Goal: Transaction & Acquisition: Purchase product/service

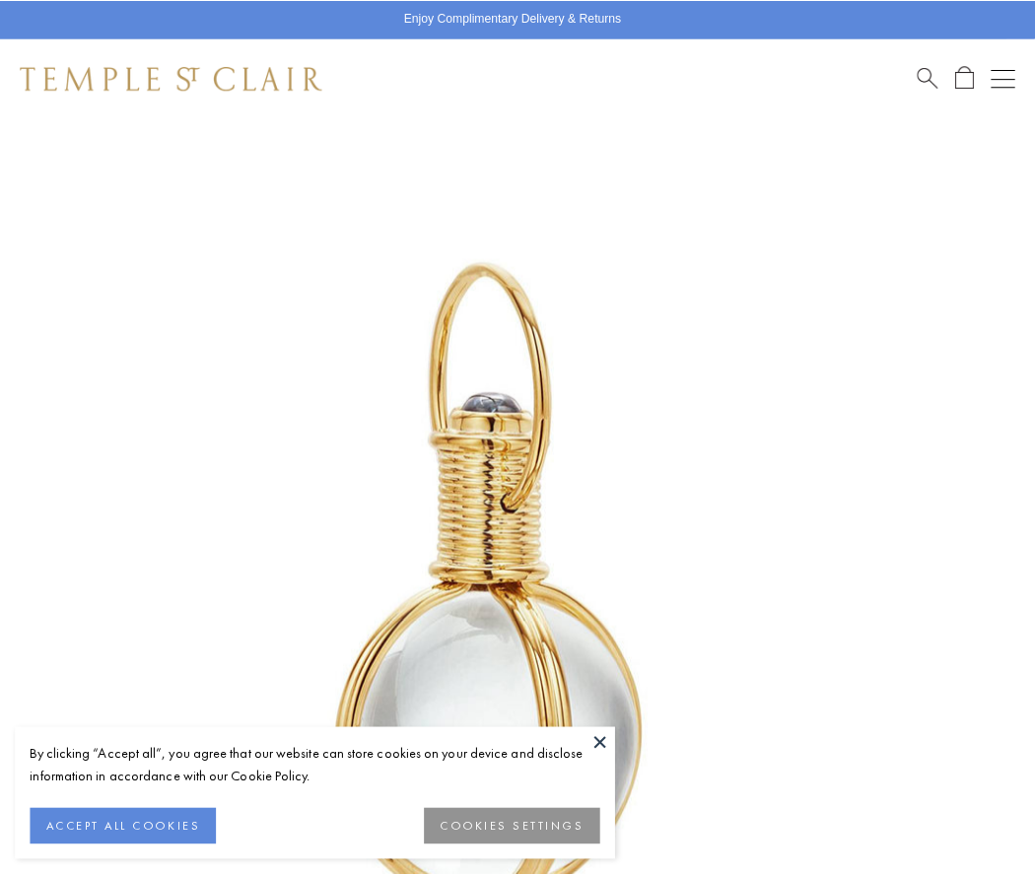
scroll to position [511, 0]
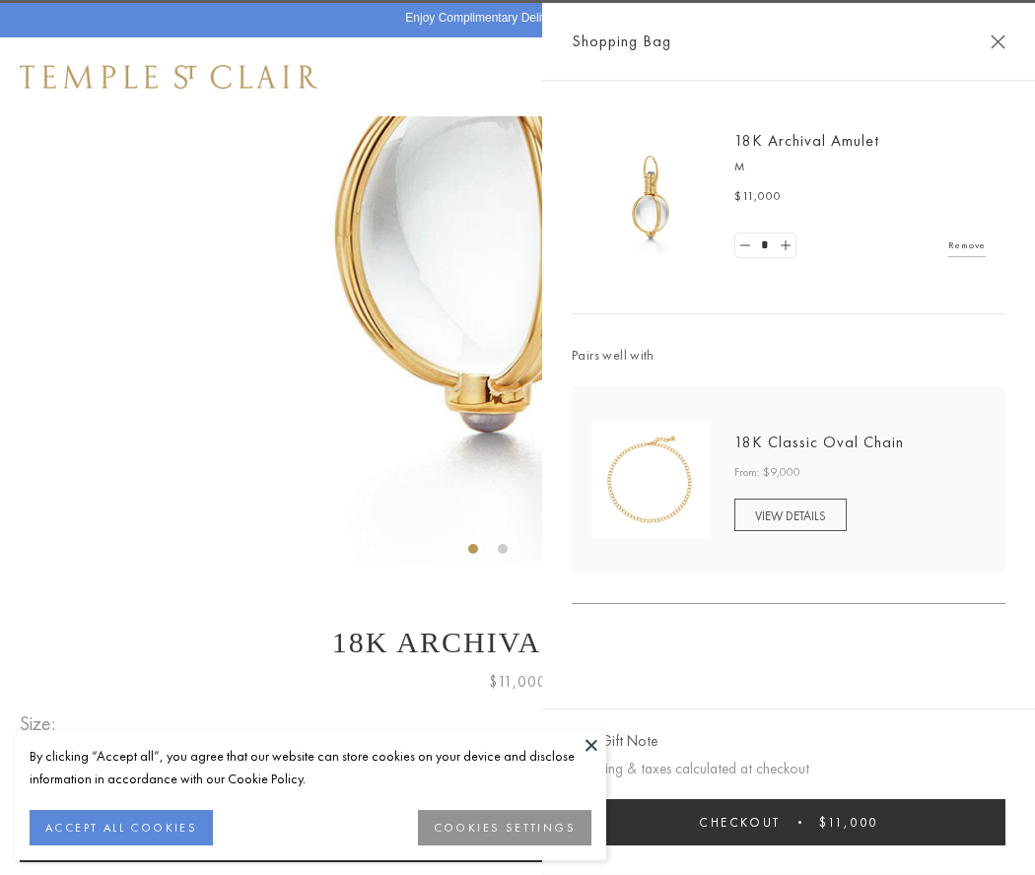
click at [789, 822] on button "Checkout $11,000" at bounding box center [789, 822] width 434 height 46
